Goal: Transaction & Acquisition: Download file/media

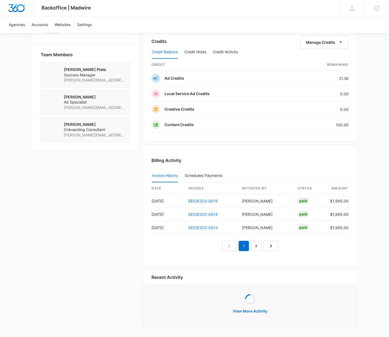
scroll to position [382, 0]
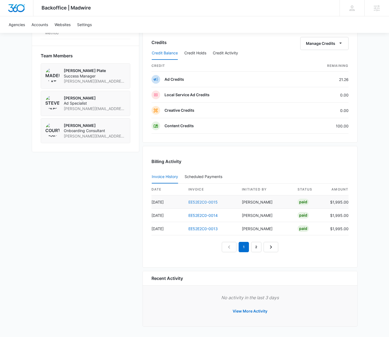
click at [202, 202] on link "EE52E2C0-0015" at bounding box center [202, 202] width 29 height 5
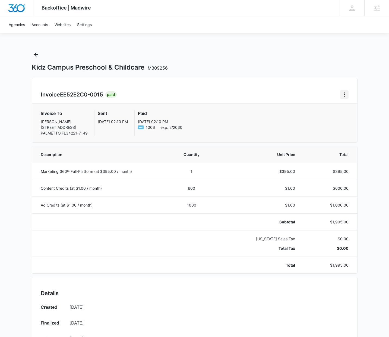
click at [343, 97] on icon "Home" at bounding box center [344, 94] width 7 height 7
click at [327, 112] on link "Download Invoice" at bounding box center [319, 109] width 31 height 5
